Goal: Find specific page/section: Find specific page/section

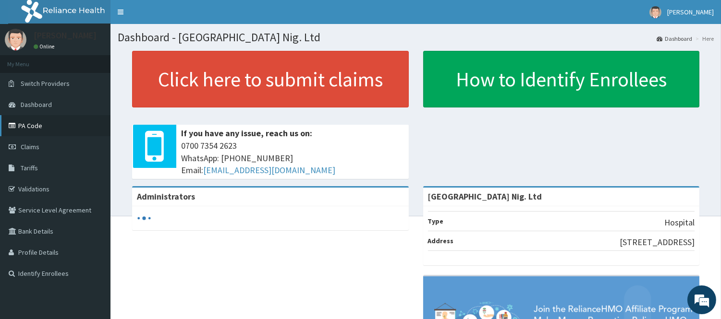
click at [61, 123] on link "PA Code" at bounding box center [55, 125] width 110 height 21
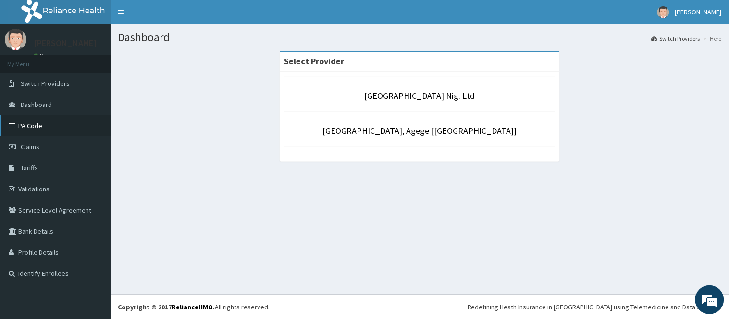
click at [54, 125] on link "PA Code" at bounding box center [55, 125] width 110 height 21
